Goal: Navigation & Orientation: Find specific page/section

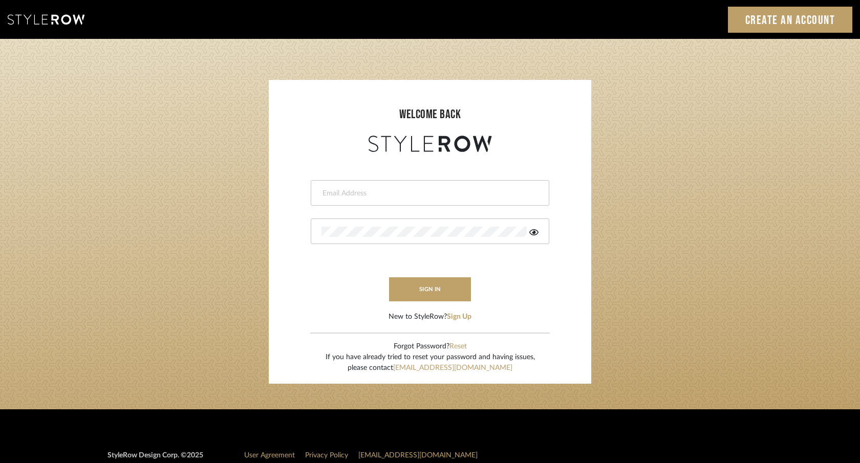
click at [373, 197] on input "email" at bounding box center [428, 193] width 214 height 10
type input "ac@cerusedesign.com"
click at [425, 294] on button "sign in" at bounding box center [430, 289] width 82 height 24
